Goal: Task Accomplishment & Management: Understand process/instructions

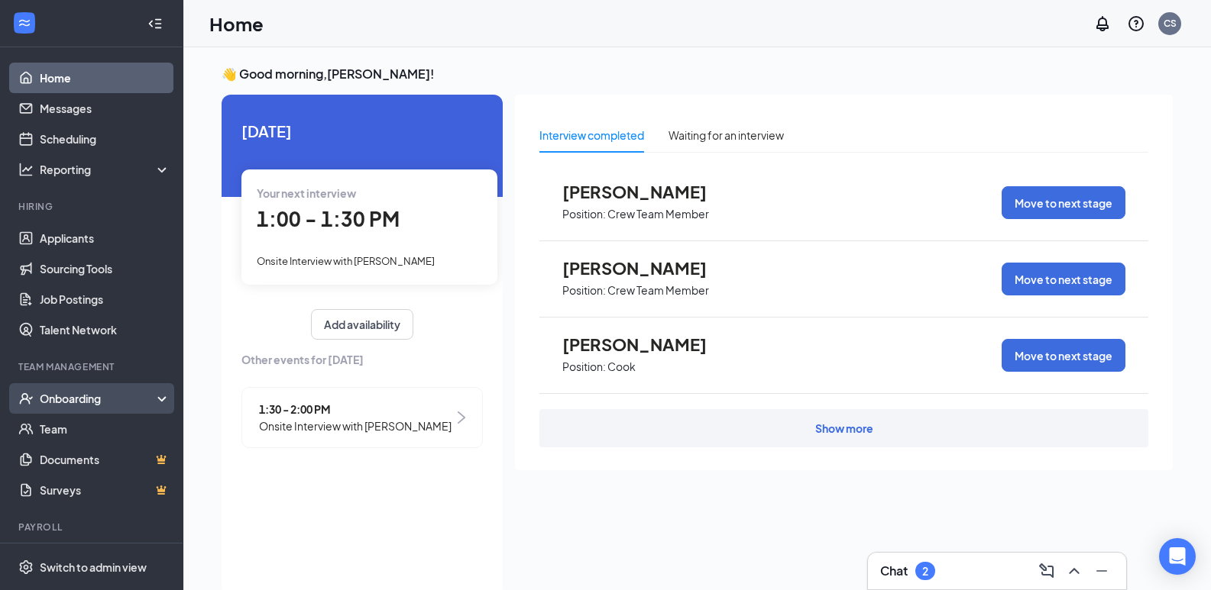
click at [78, 400] on div "Onboarding" at bounding box center [99, 398] width 118 height 15
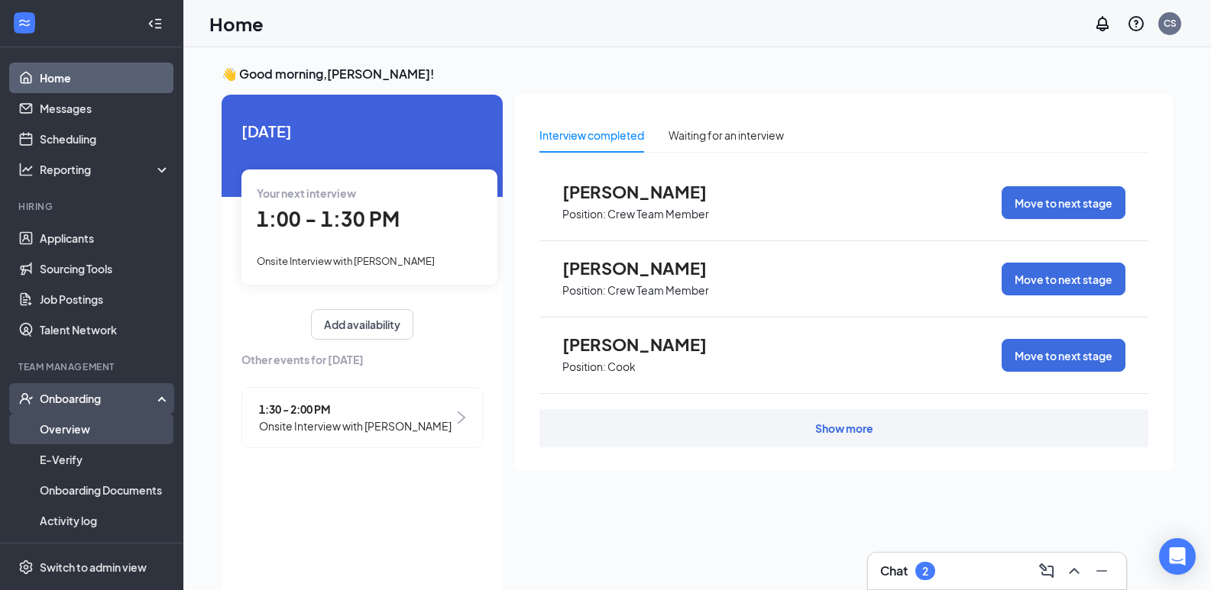
click at [85, 438] on link "Overview" at bounding box center [105, 429] width 131 height 31
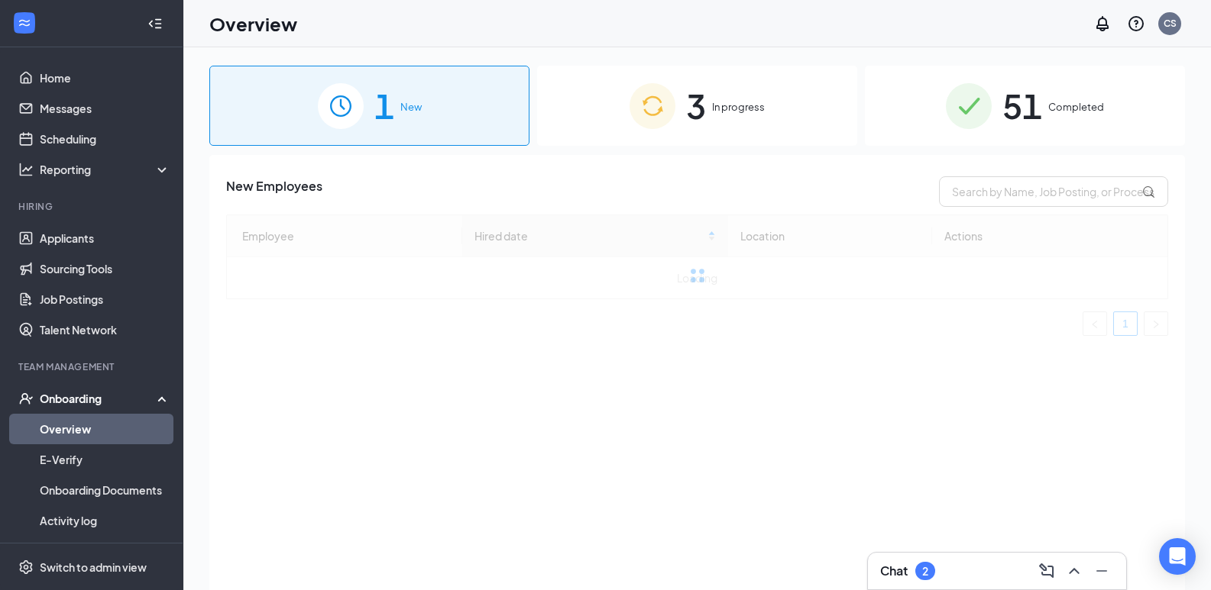
click at [705, 92] on span "3" at bounding box center [696, 105] width 20 height 53
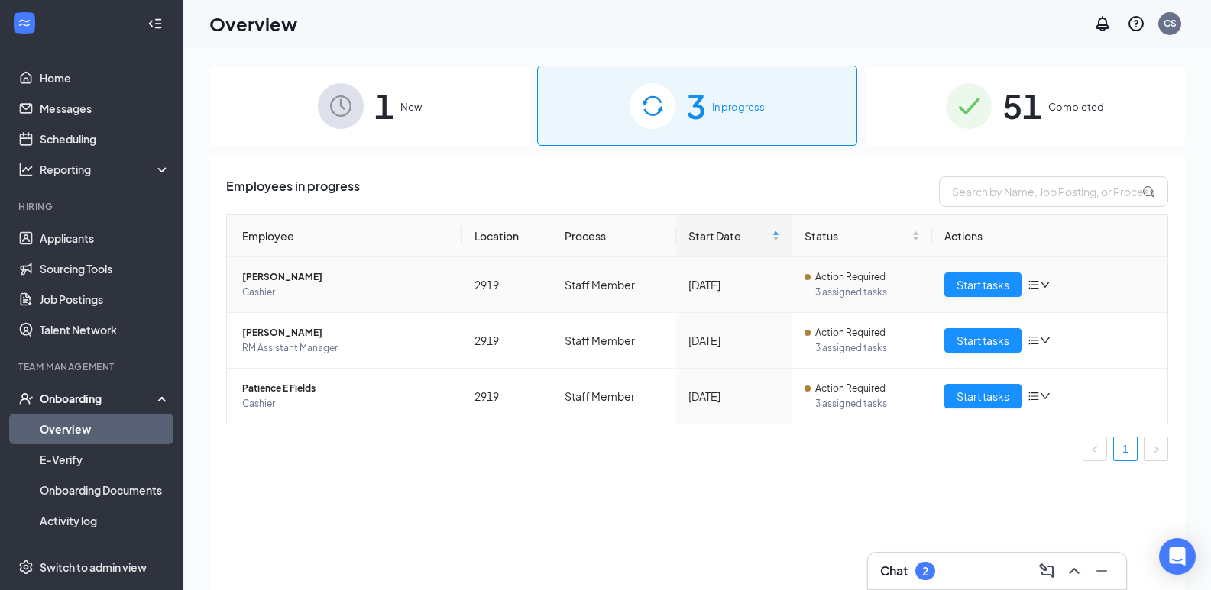
click at [1033, 284] on icon "bars" at bounding box center [1033, 285] width 12 height 12
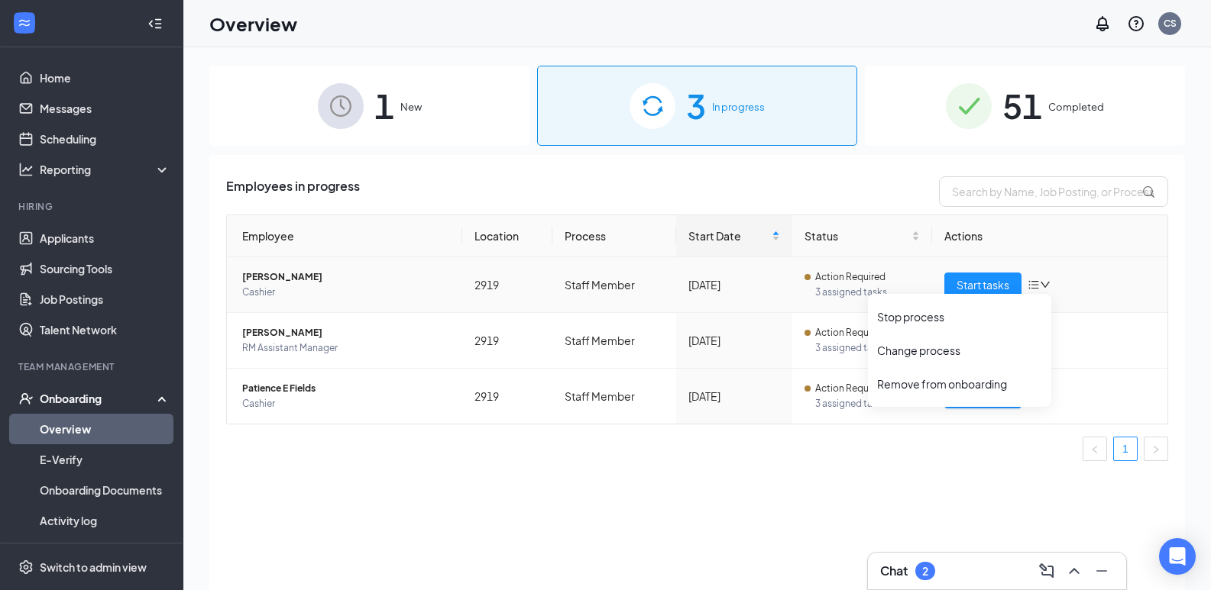
click at [888, 279] on div "Action Required" at bounding box center [861, 277] width 115 height 15
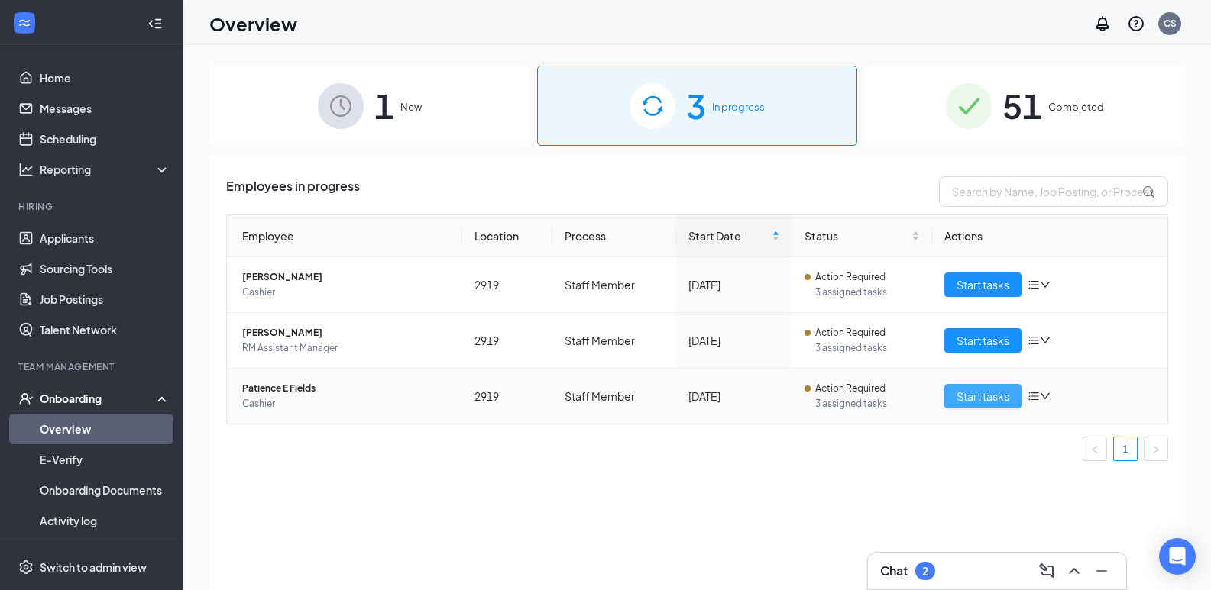
click at [984, 396] on span "Start tasks" at bounding box center [982, 396] width 53 height 17
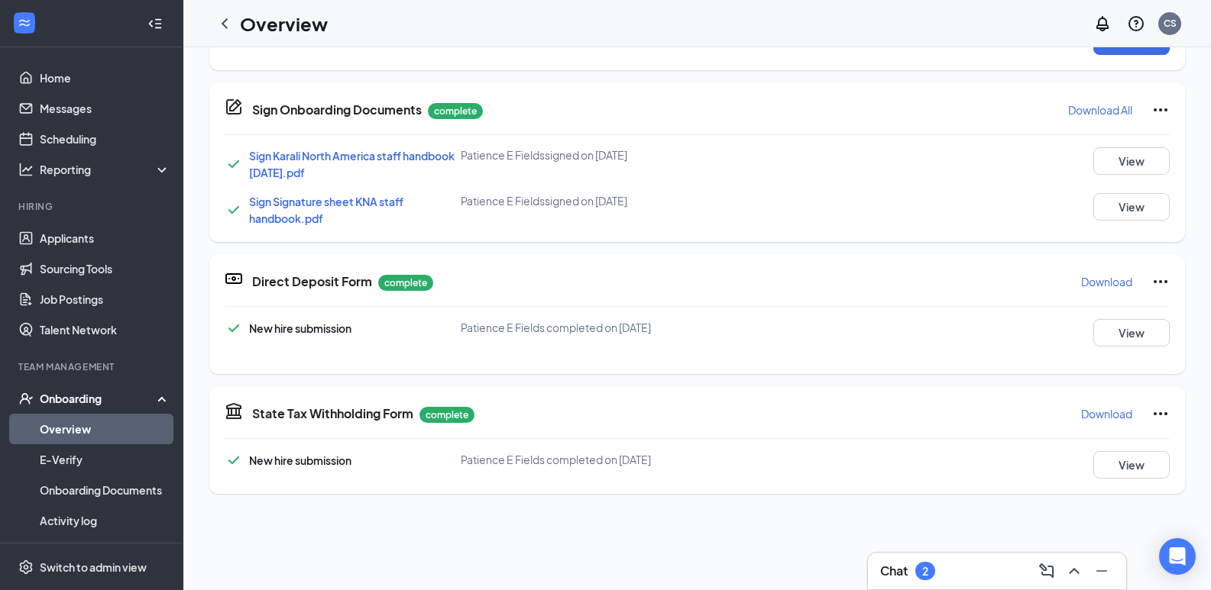
scroll to position [787, 0]
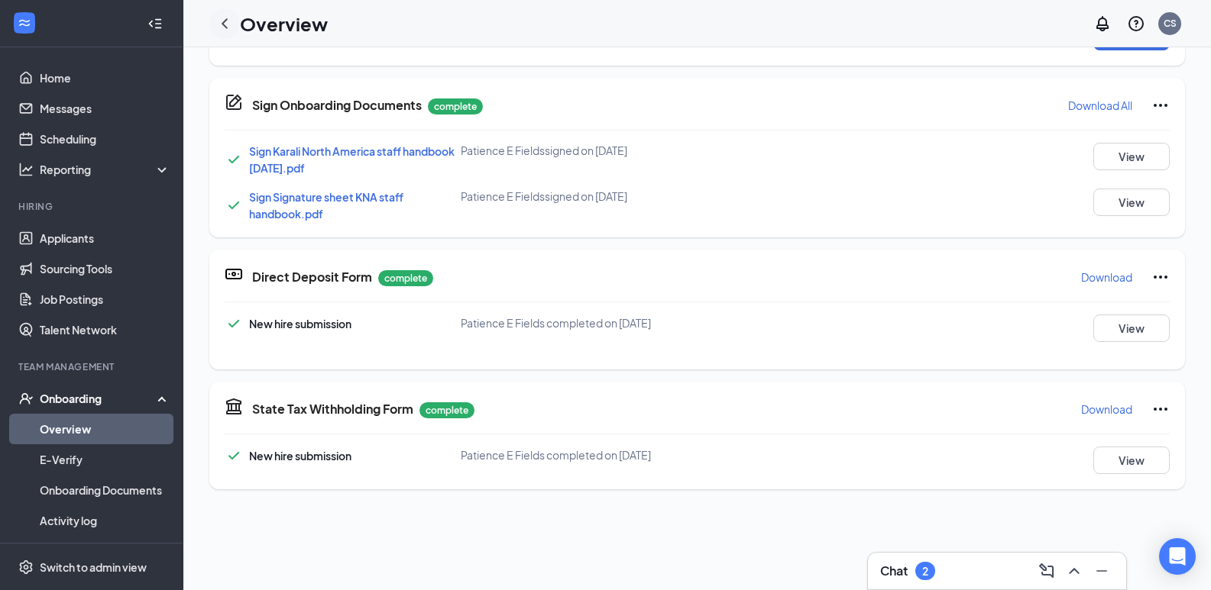
click at [232, 19] on icon "ChevronLeft" at bounding box center [224, 24] width 18 height 18
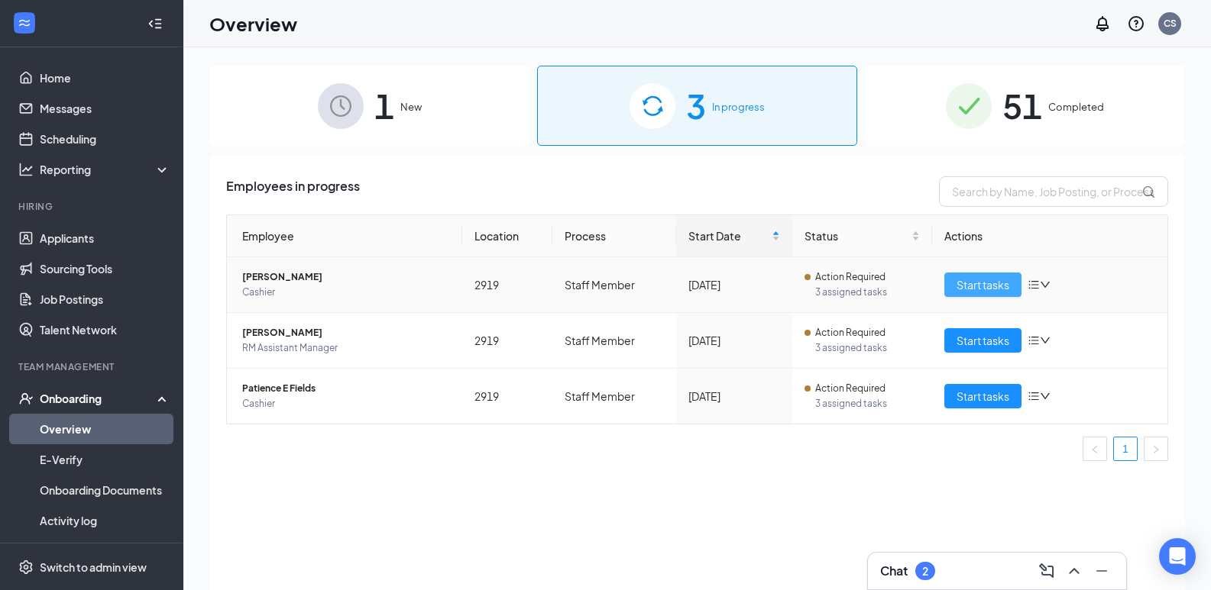
click at [968, 281] on span "Start tasks" at bounding box center [982, 284] width 53 height 17
